Goal: Task Accomplishment & Management: Use online tool/utility

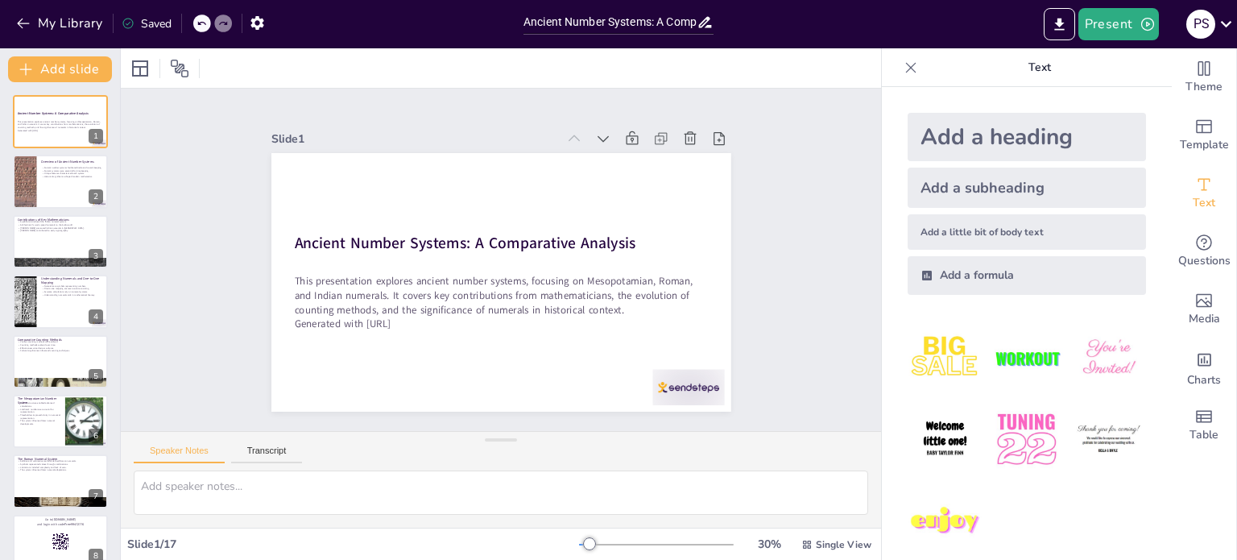
checkbox input "true"
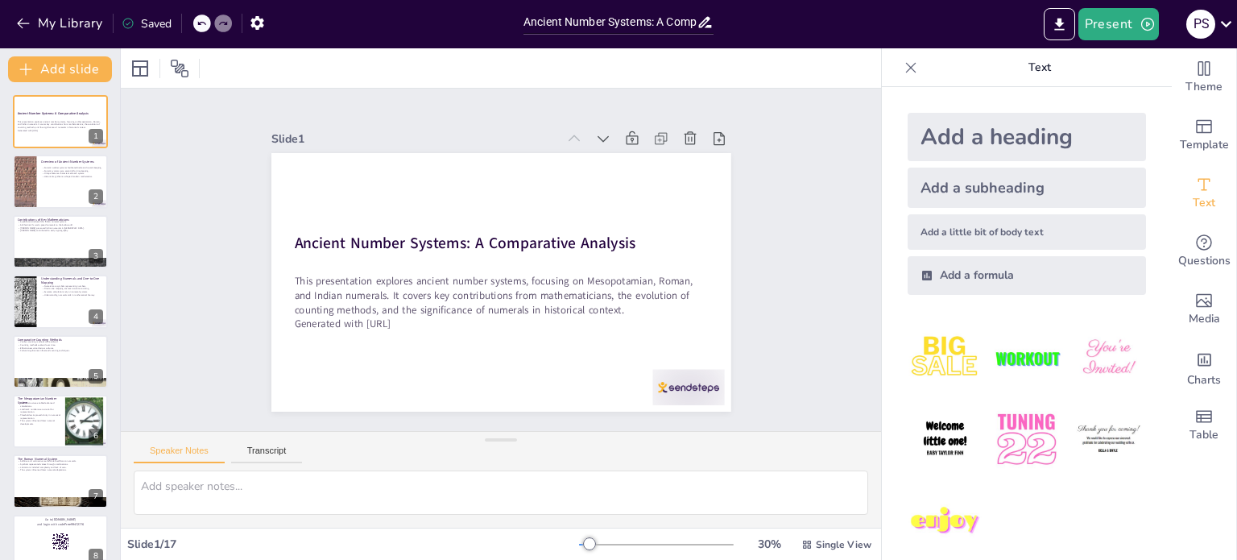
checkbox input "true"
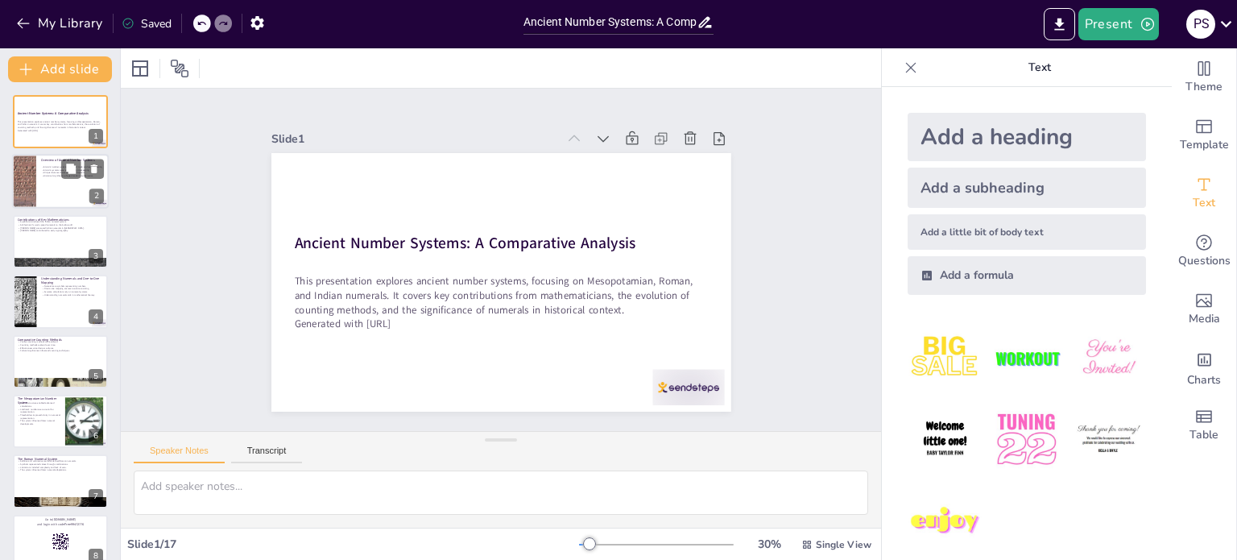
checkbox input "true"
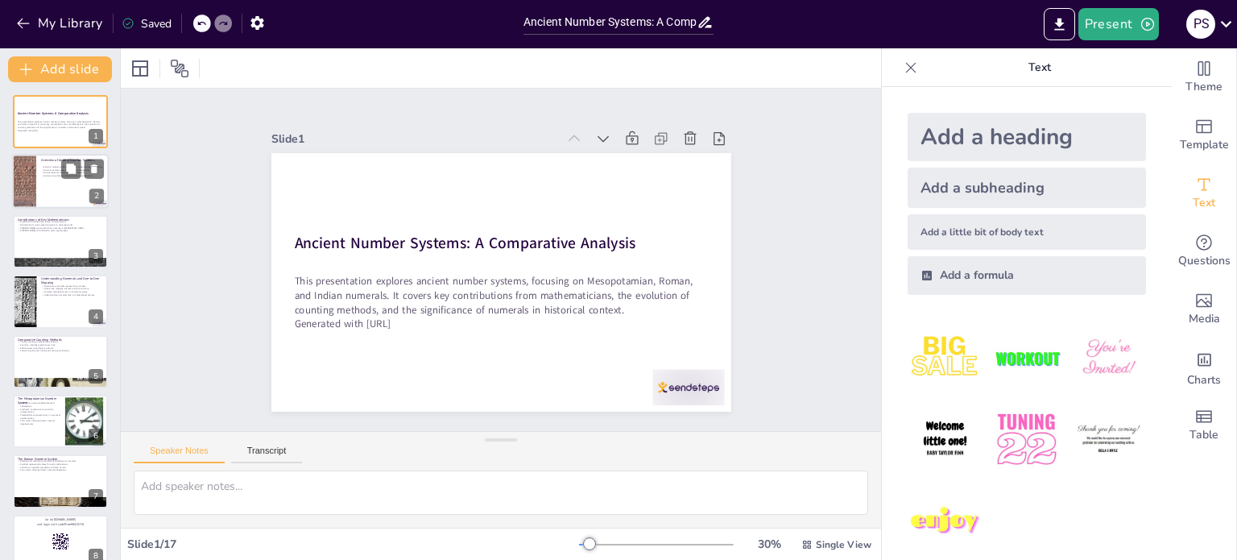
checkbox input "true"
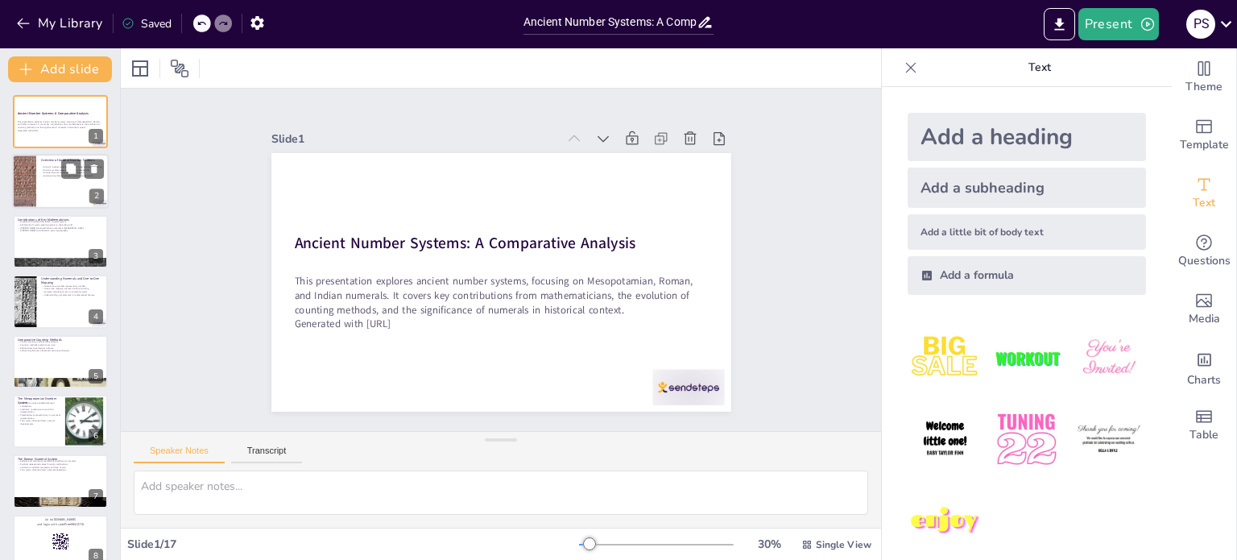
checkbox input "true"
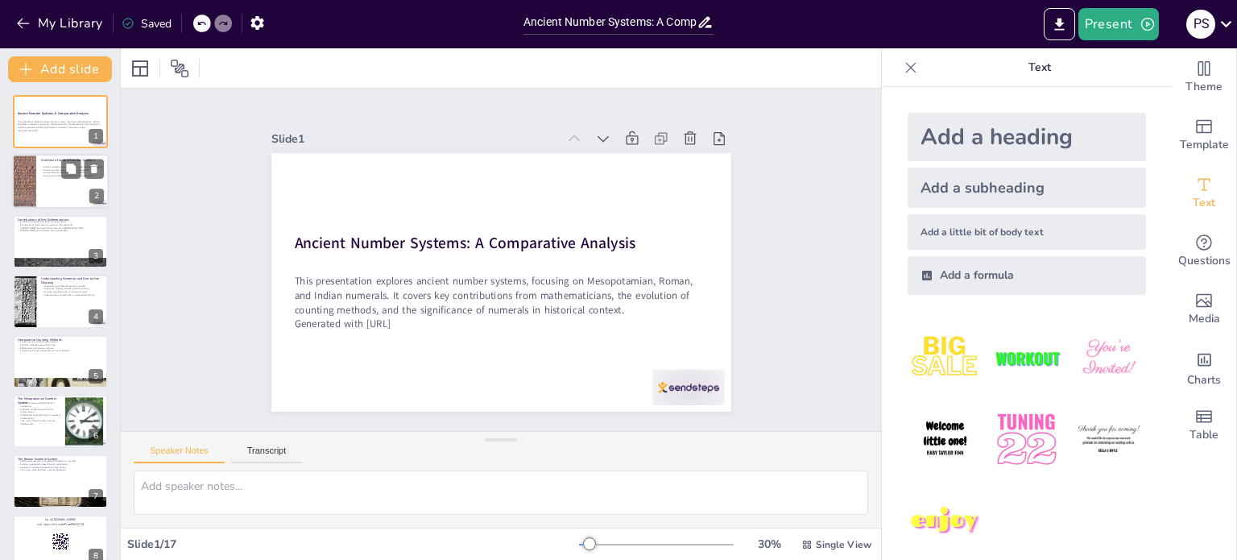
click at [41, 162] on p "Overview of Ancient Number Systems" at bounding box center [72, 161] width 63 height 5
checkbox input "true"
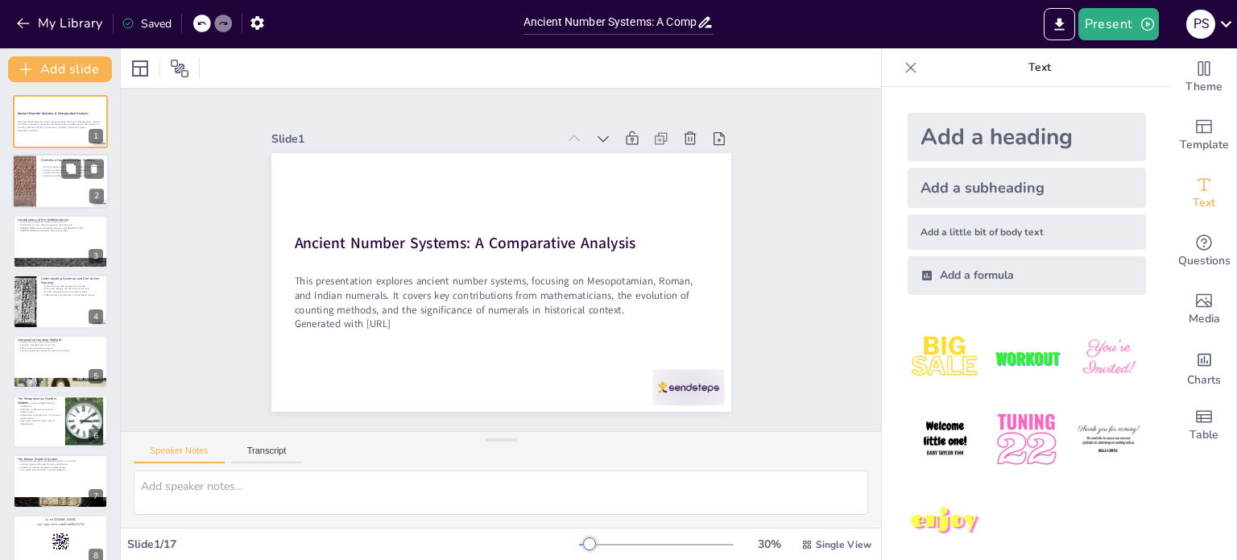
checkbox input "true"
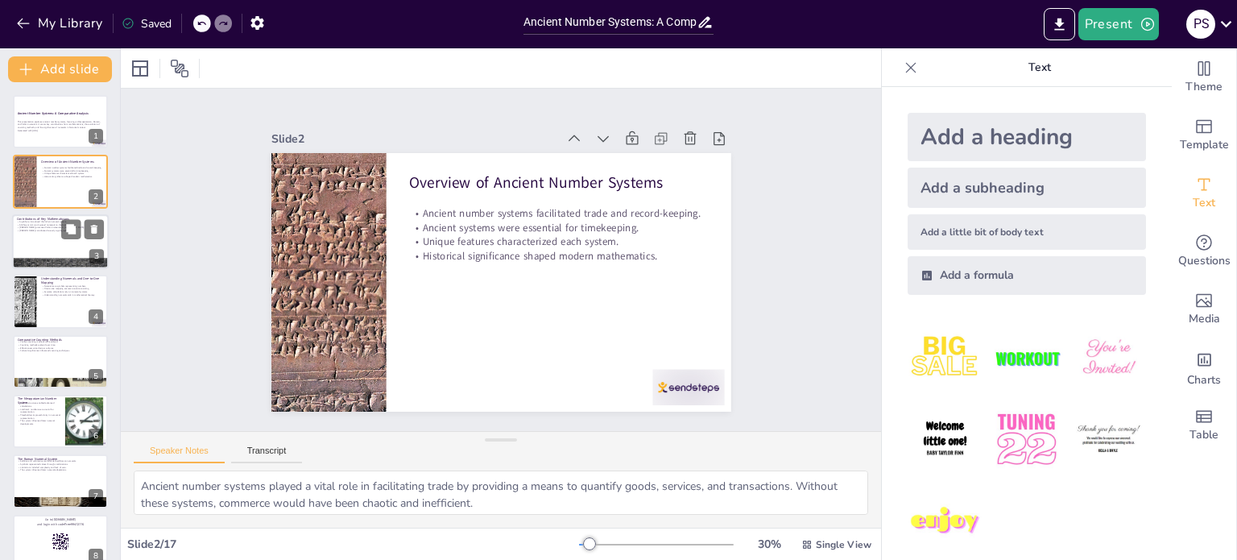
checkbox input "true"
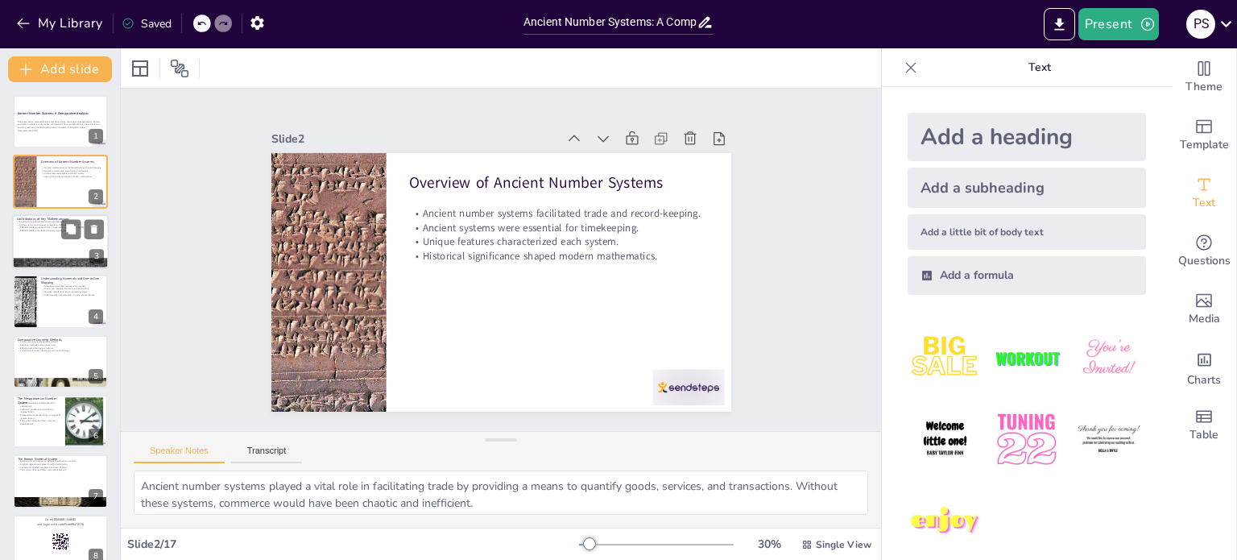
checkbox input "true"
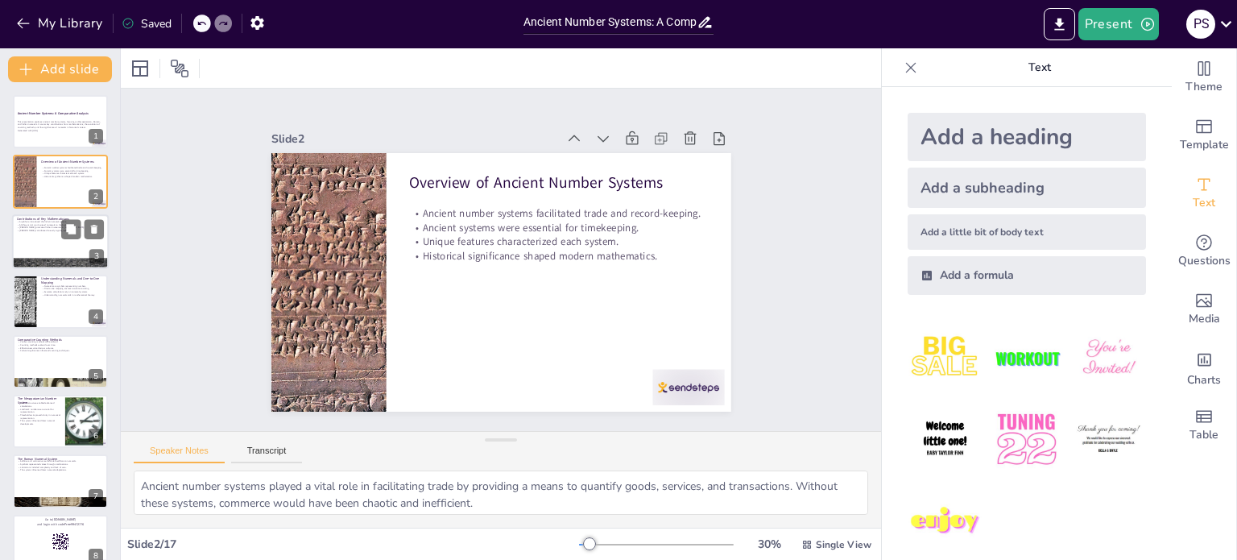
checkbox input "true"
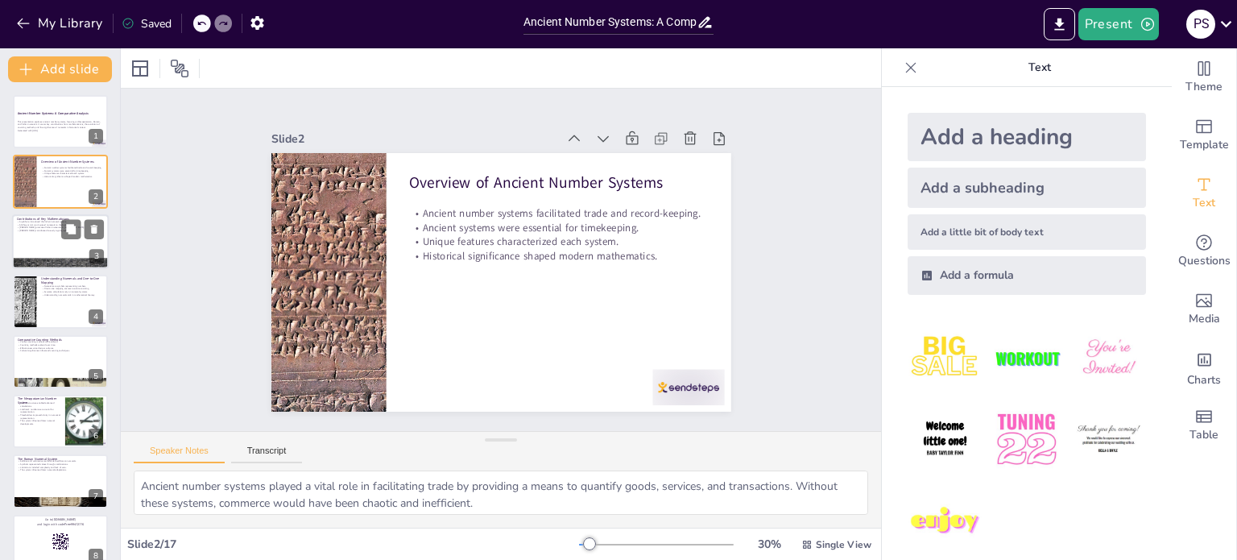
checkbox input "true"
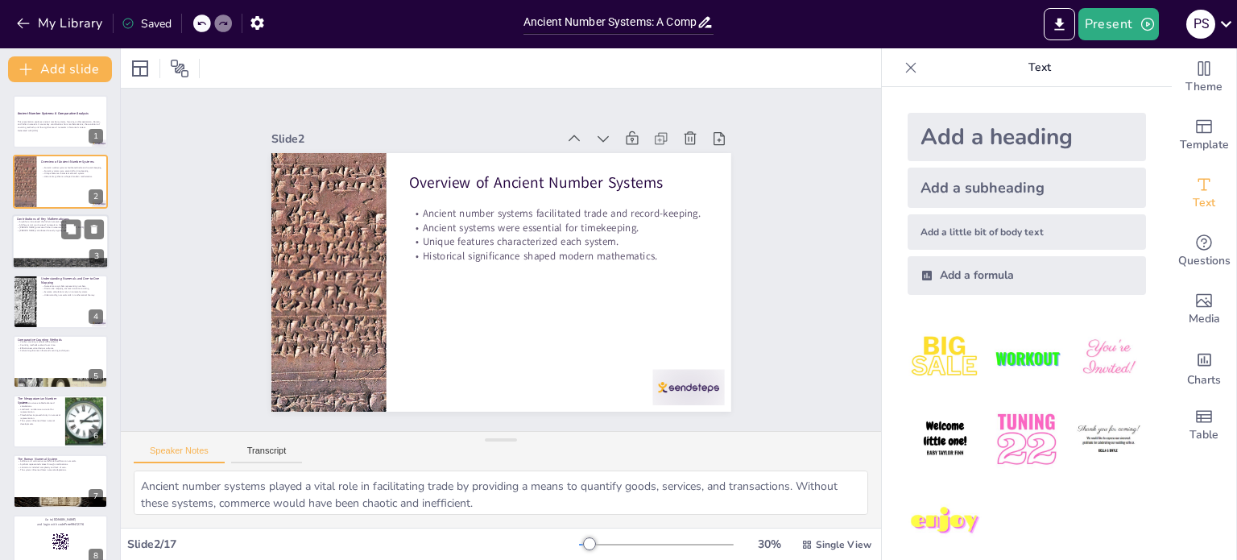
checkbox input "true"
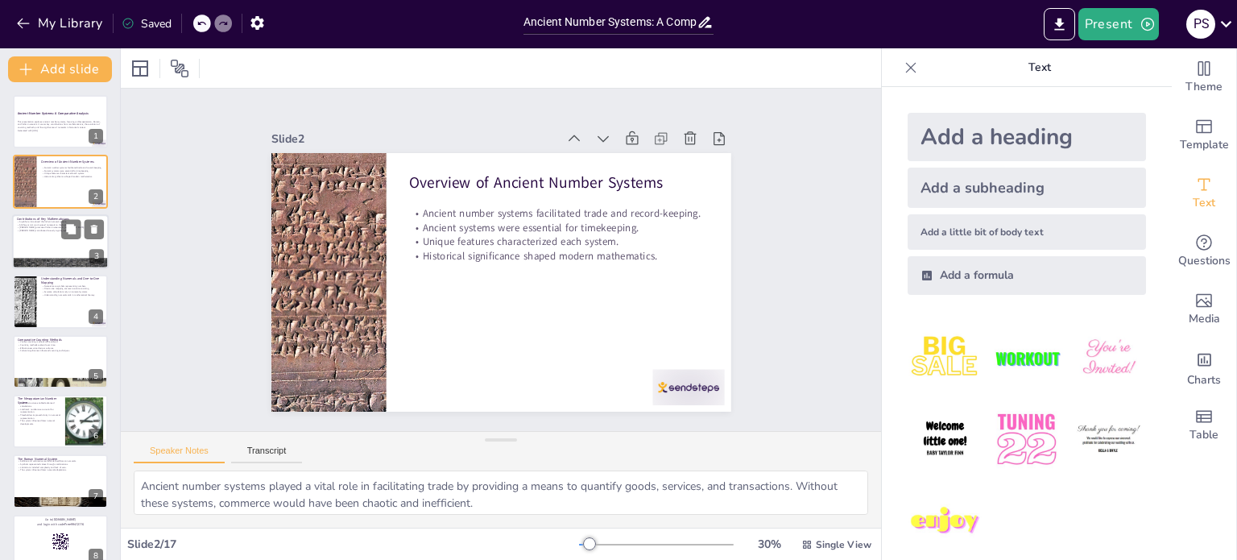
checkbox input "true"
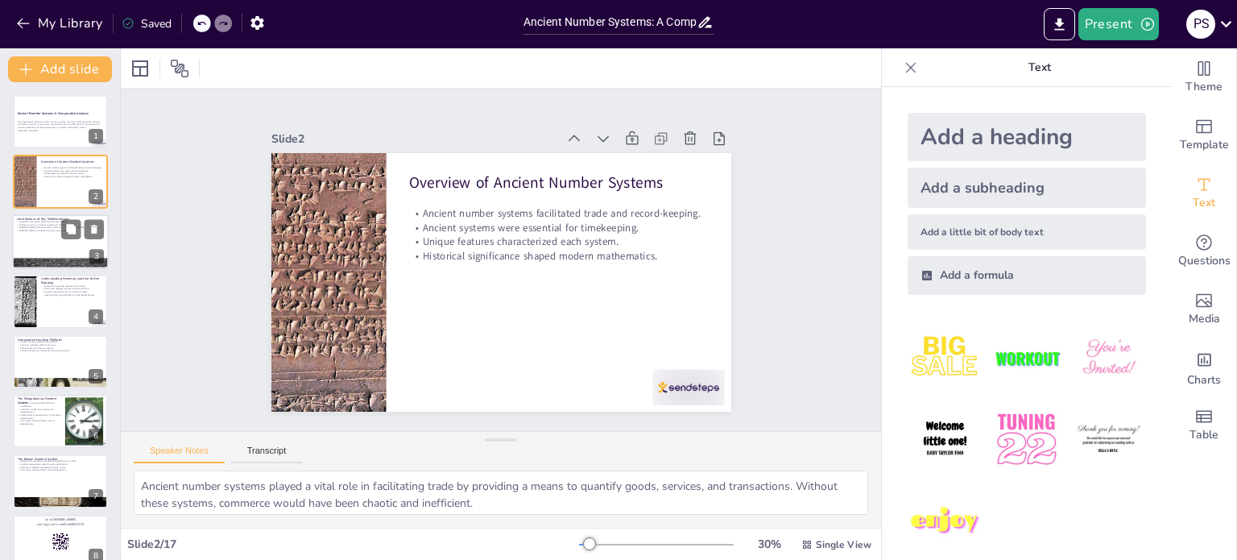
click at [36, 238] on div at bounding box center [60, 241] width 97 height 55
checkbox input "true"
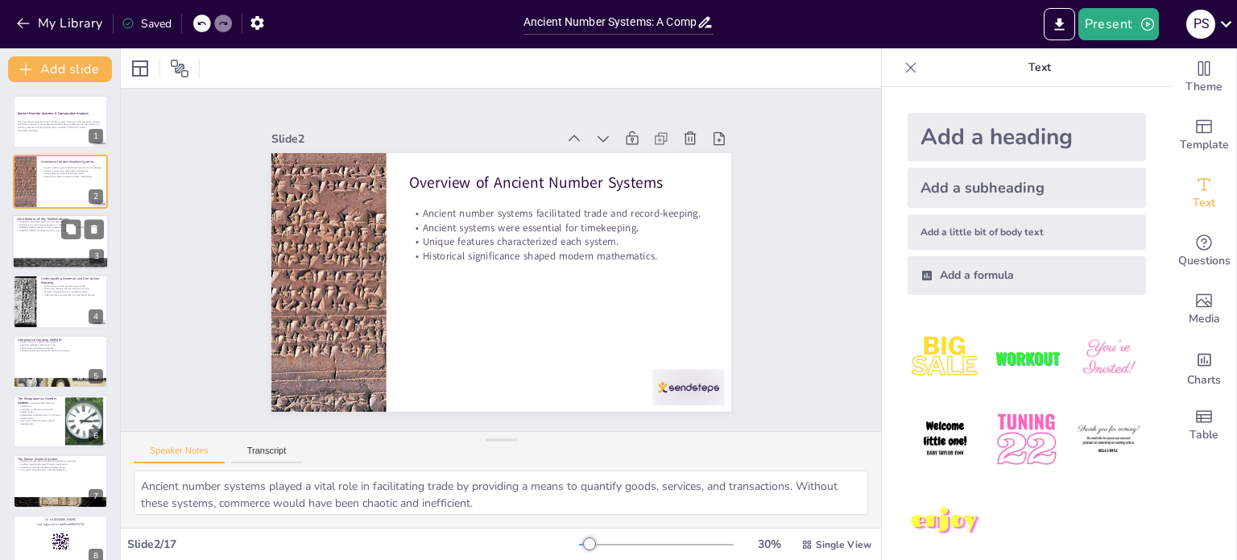
checkbox input "true"
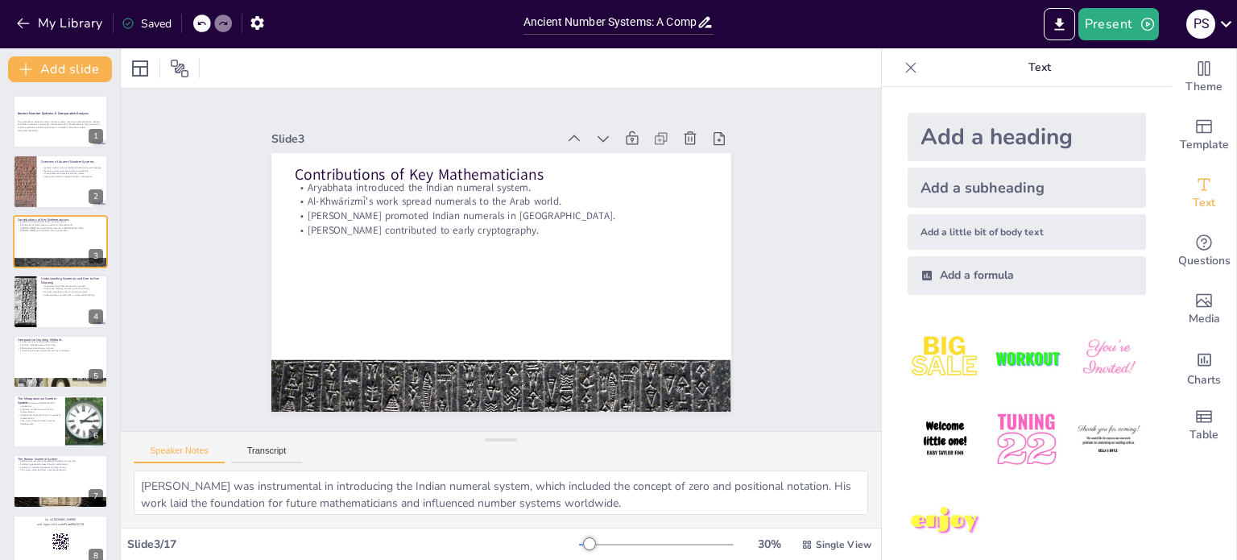
checkbox input "true"
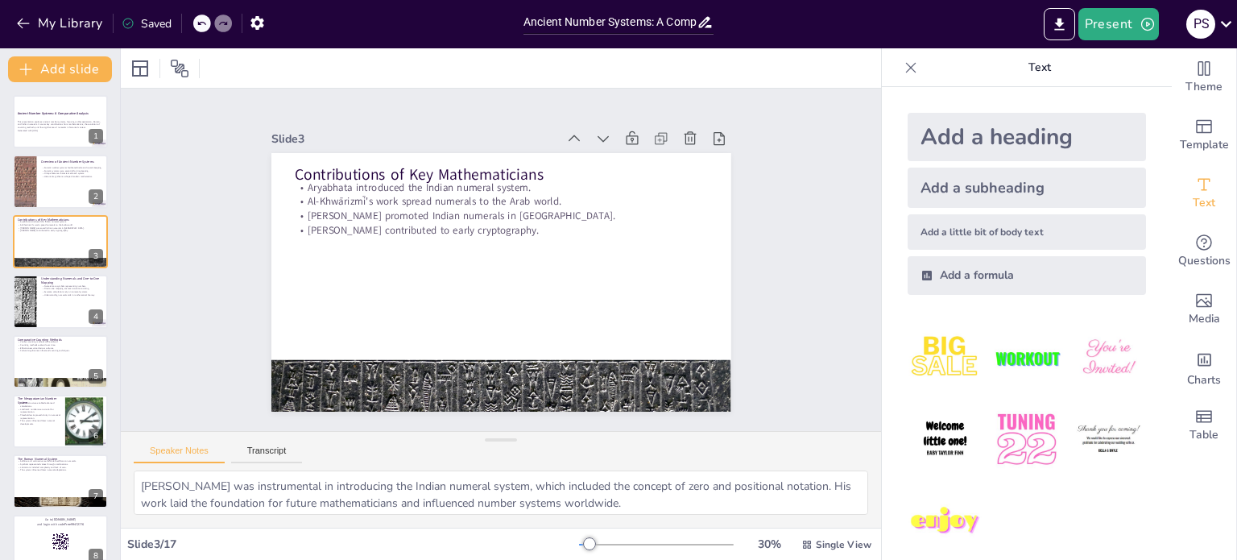
checkbox input "true"
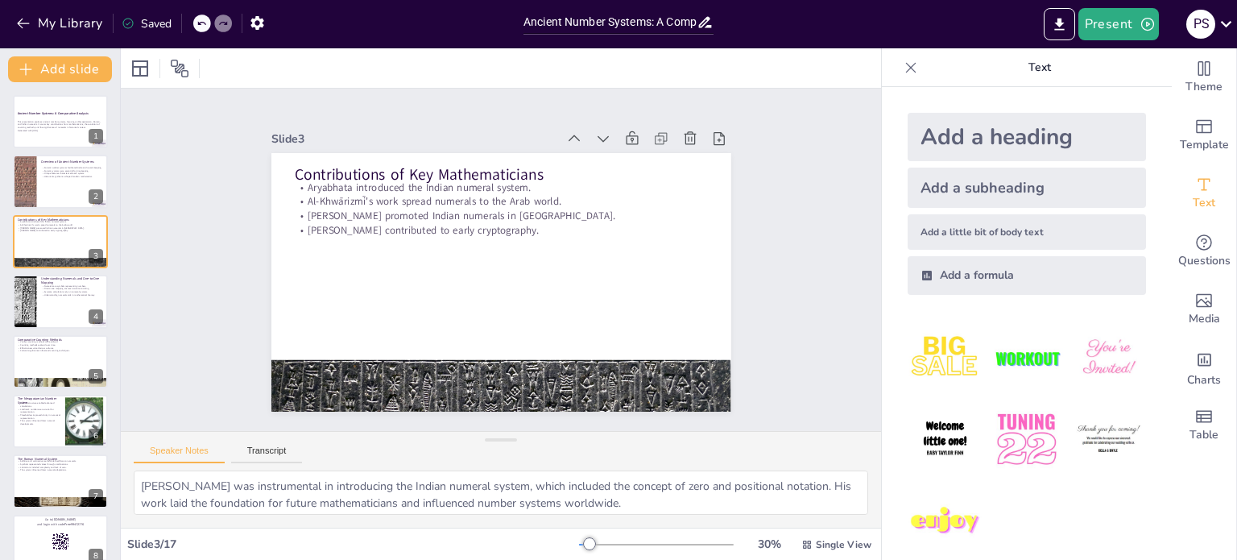
checkbox input "true"
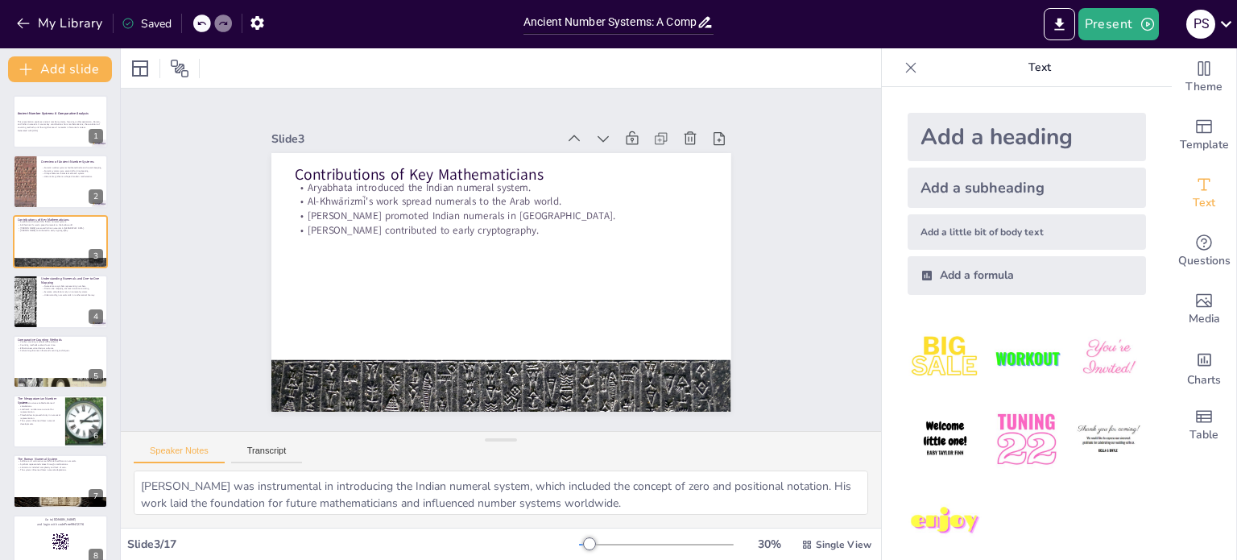
checkbox input "true"
